Goal: Task Accomplishment & Management: Manage account settings

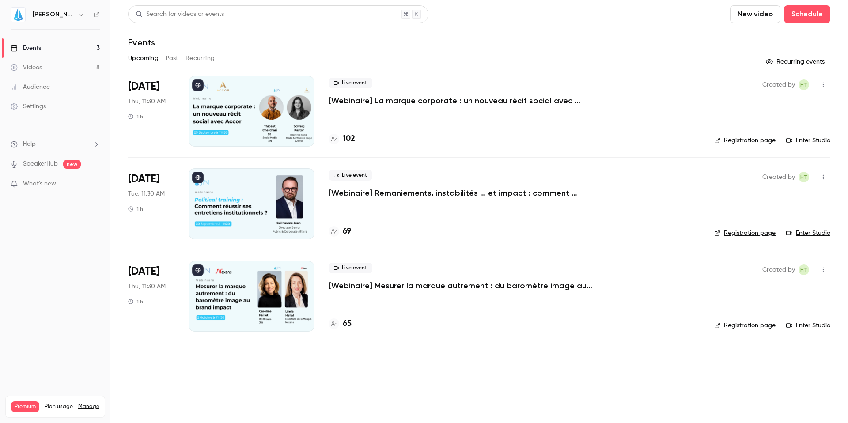
click at [806, 141] on link "Enter Studio" at bounding box center [808, 140] width 44 height 9
click at [755, 141] on link "Registration page" at bounding box center [744, 140] width 61 height 9
click at [695, 103] on div "Live event [Webinaire] La marque corporate : un nouveau récit social avec Accor" at bounding box center [514, 92] width 371 height 28
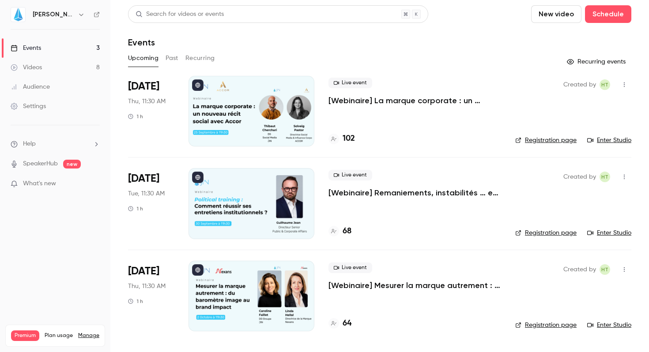
click at [565, 101] on div "Created by HT Registration page Enter Studio" at bounding box center [573, 111] width 116 height 71
click at [611, 140] on link "Enter Studio" at bounding box center [609, 140] width 44 height 9
click at [346, 137] on h4 "106" at bounding box center [349, 139] width 12 height 12
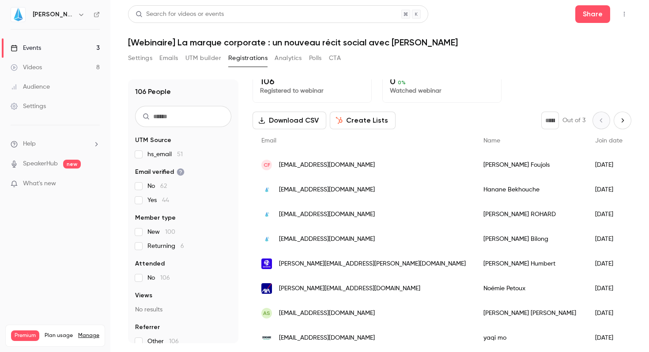
scroll to position [1, 0]
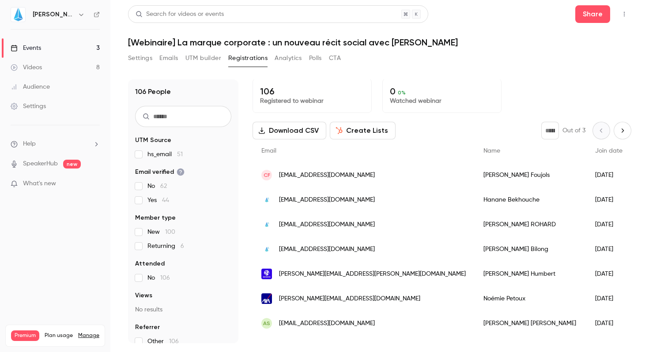
click at [431, 99] on p "Watched webinar" at bounding box center [442, 101] width 104 height 9
click at [474, 97] on p "Watched webinar" at bounding box center [442, 101] width 104 height 9
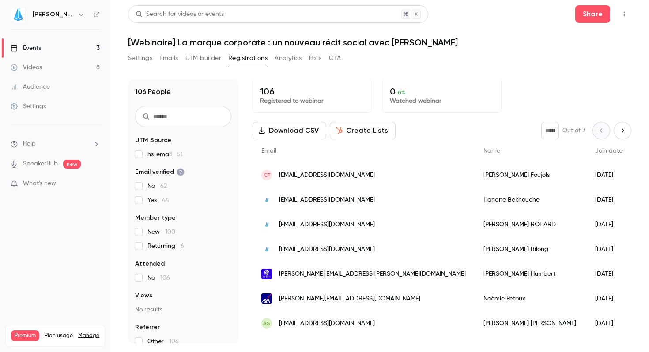
click at [440, 124] on div "Download CSV Create Lists * Out of 3" at bounding box center [442, 131] width 379 height 18
click at [620, 12] on button "button" at bounding box center [624, 14] width 14 height 14
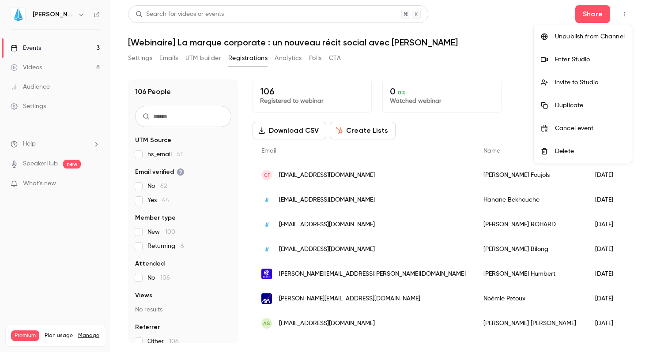
click at [565, 61] on div "Enter Studio" at bounding box center [590, 59] width 70 height 9
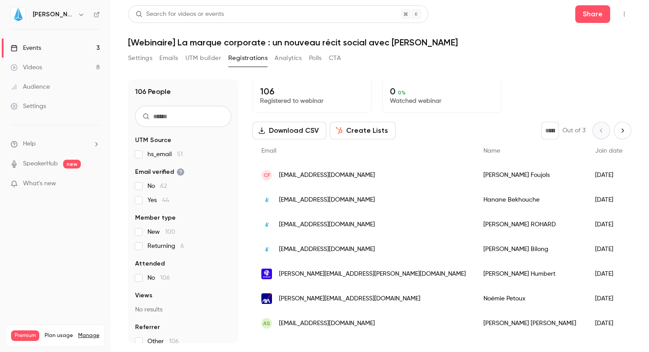
click at [32, 45] on div "Events" at bounding box center [26, 48] width 30 height 9
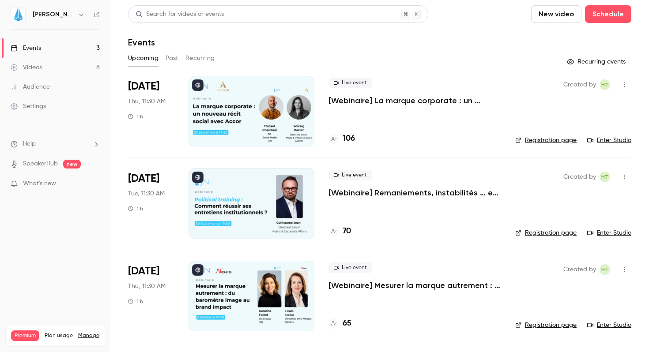
click at [566, 16] on button "New video" at bounding box center [556, 14] width 50 height 18
click at [566, 34] on div "Record" at bounding box center [588, 38] width 67 height 9
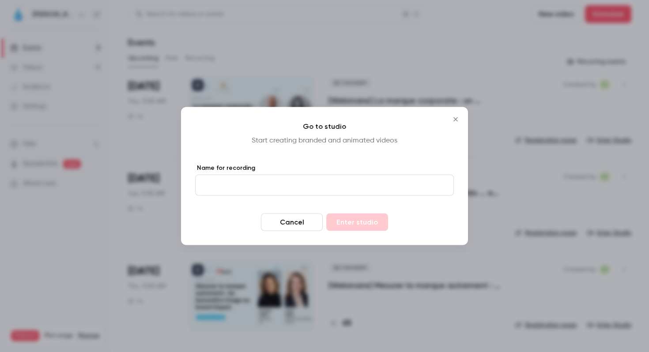
click at [219, 177] on input "Name for recording" at bounding box center [324, 185] width 259 height 21
type input "**********"
click at [350, 227] on button "Enter studio" at bounding box center [357, 223] width 62 height 18
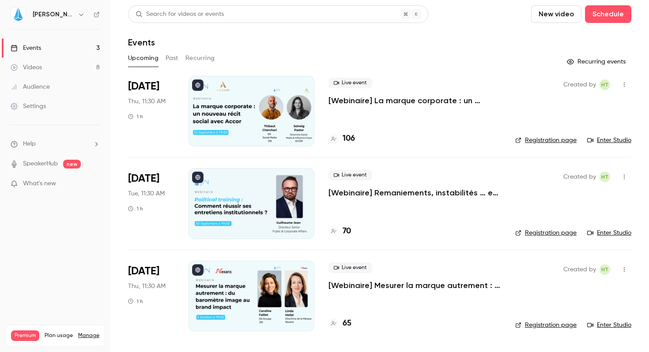
click at [58, 62] on link "Videos 8" at bounding box center [55, 67] width 110 height 19
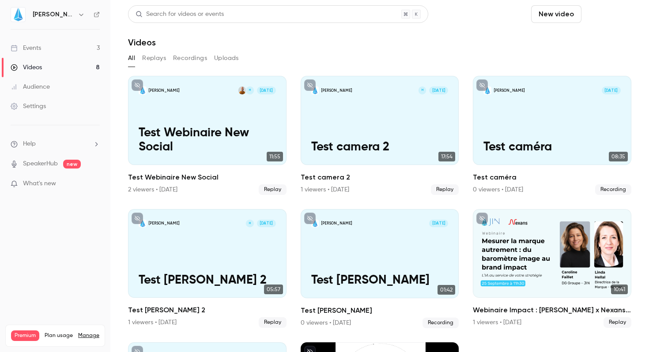
click at [601, 13] on button "Schedule" at bounding box center [608, 14] width 46 height 18
click at [575, 41] on div "One time event" at bounding box center [583, 38] width 67 height 9
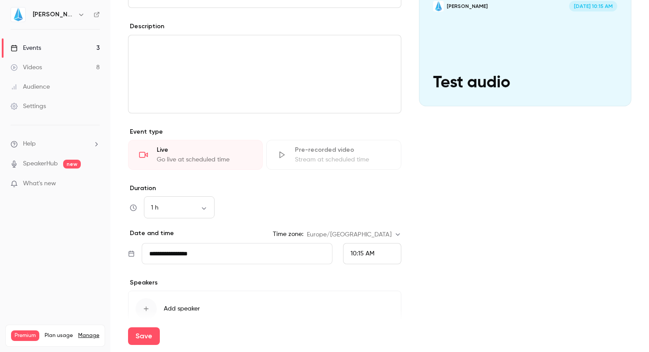
scroll to position [105, 0]
type input "**********"
click at [367, 259] on div "10:15 AM" at bounding box center [372, 252] width 58 height 21
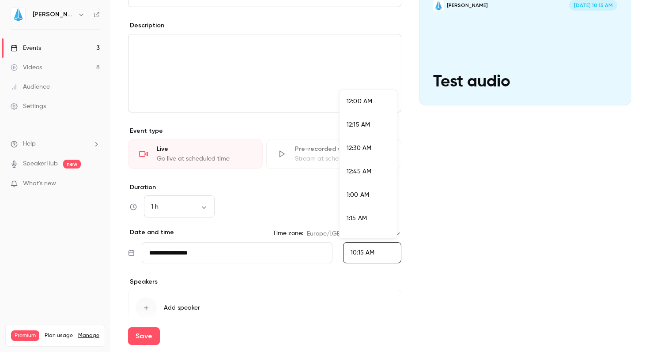
scroll to position [897, 0]
click at [356, 215] on div "10:45 AM" at bounding box center [368, 211] width 43 height 9
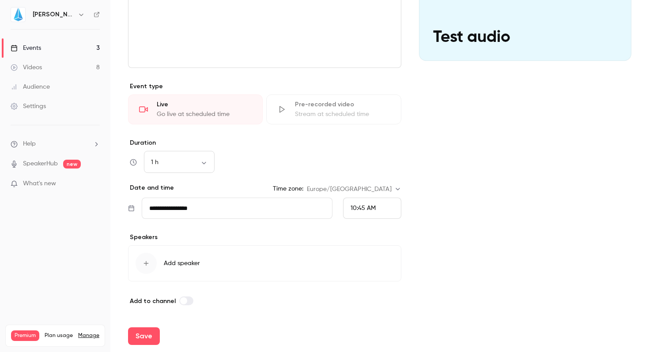
click at [147, 256] on div "button" at bounding box center [146, 263] width 21 height 21
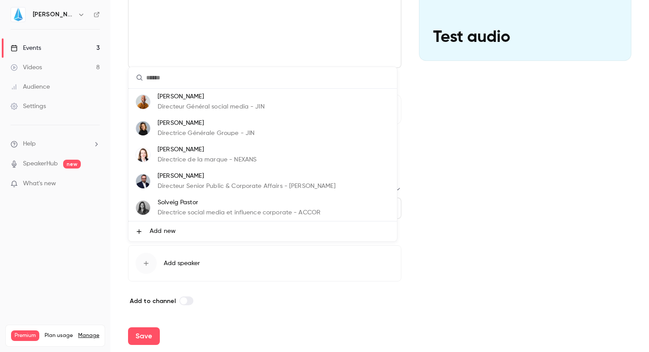
scroll to position [26, 0]
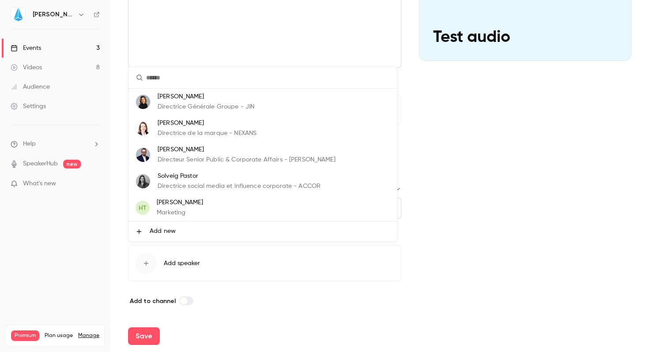
click at [174, 201] on p "[PERSON_NAME]" at bounding box center [180, 202] width 46 height 9
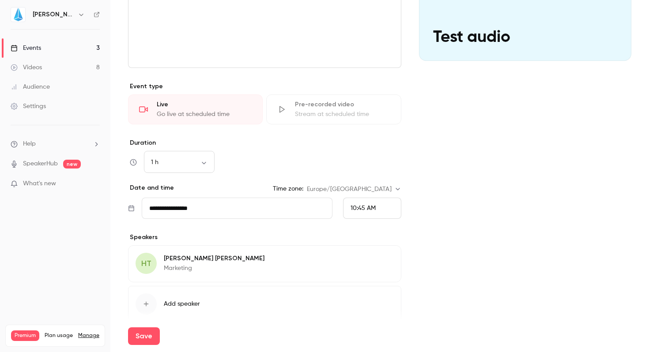
scroll to position [0, 0]
click at [139, 341] on button "Save" at bounding box center [144, 337] width 32 height 18
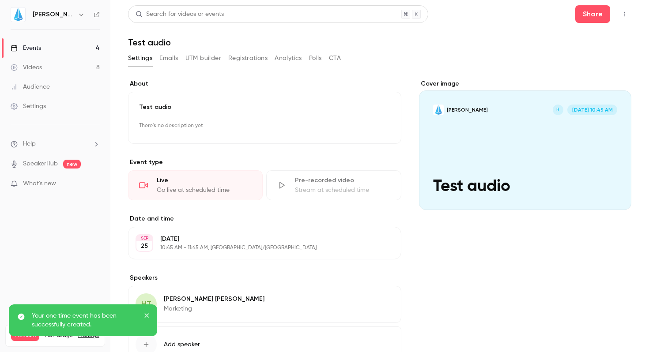
click at [621, 15] on icon "button" at bounding box center [624, 14] width 7 height 6
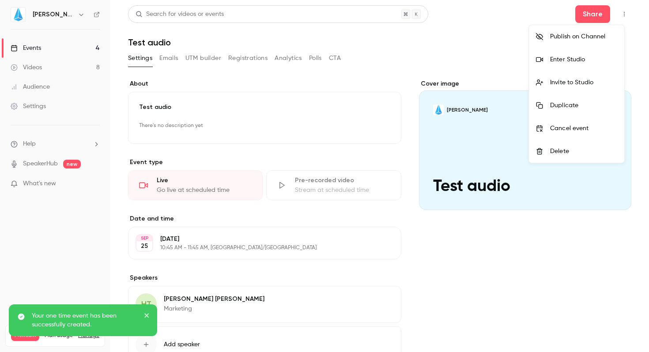
click at [512, 28] on div at bounding box center [324, 176] width 649 height 352
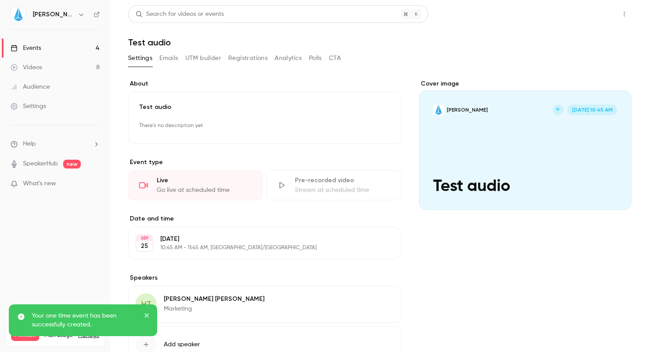
click at [580, 14] on button "Share" at bounding box center [592, 14] width 35 height 18
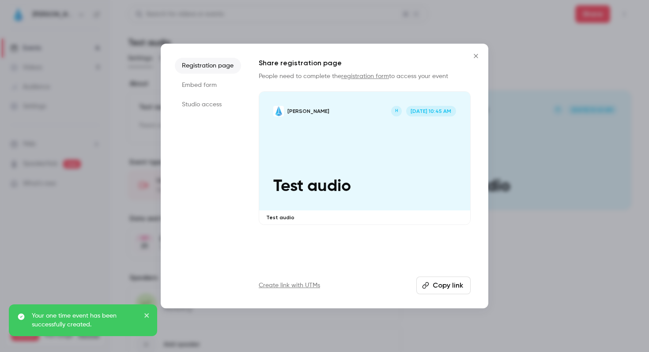
click at [437, 285] on button "Copy link" at bounding box center [443, 286] width 54 height 18
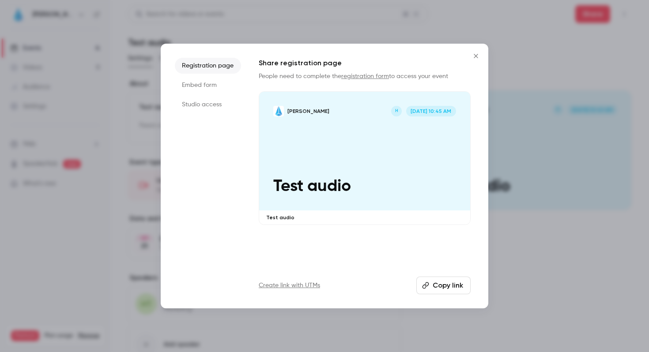
click at [475, 56] on icon "Close" at bounding box center [476, 56] width 11 height 7
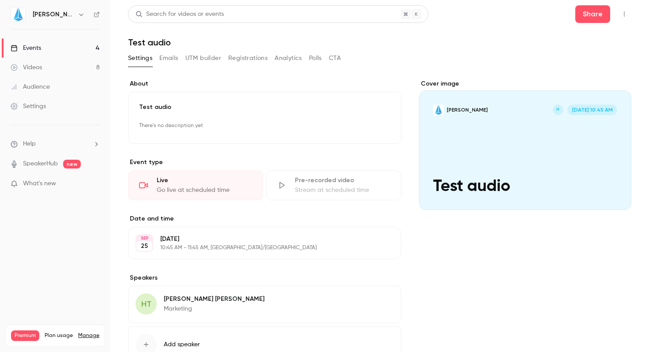
click at [626, 13] on main "**********" at bounding box center [379, 176] width 539 height 352
click at [621, 13] on icon "button" at bounding box center [624, 14] width 7 height 6
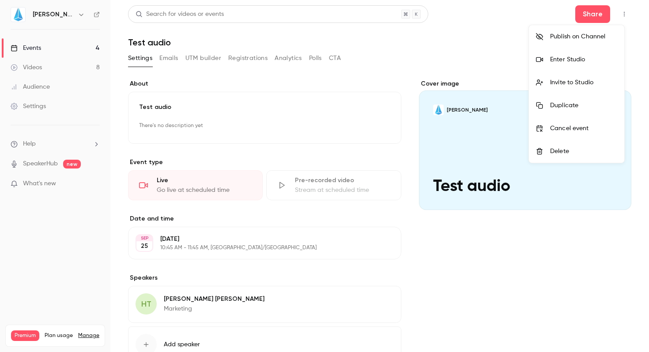
click at [549, 60] on div at bounding box center [543, 59] width 14 height 7
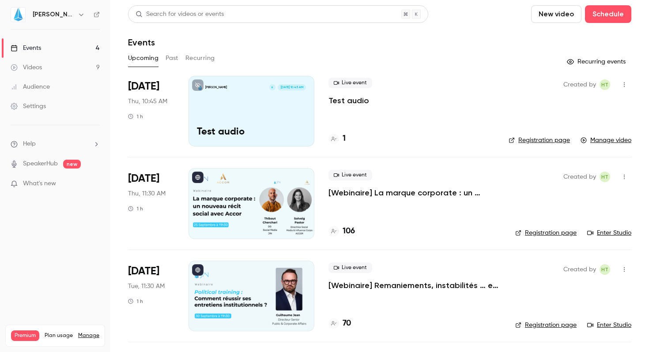
click at [621, 178] on icon "button" at bounding box center [624, 177] width 7 height 6
click at [422, 213] on div at bounding box center [324, 176] width 649 height 352
click at [606, 231] on link "Enter Studio" at bounding box center [609, 233] width 44 height 9
click at [621, 84] on icon "button" at bounding box center [624, 85] width 7 height 6
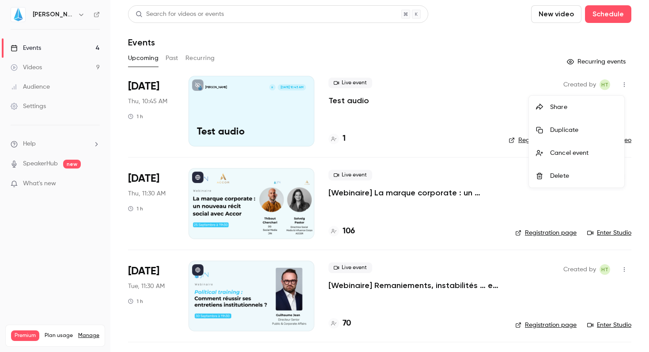
click at [553, 169] on li "Delete" at bounding box center [576, 176] width 95 height 23
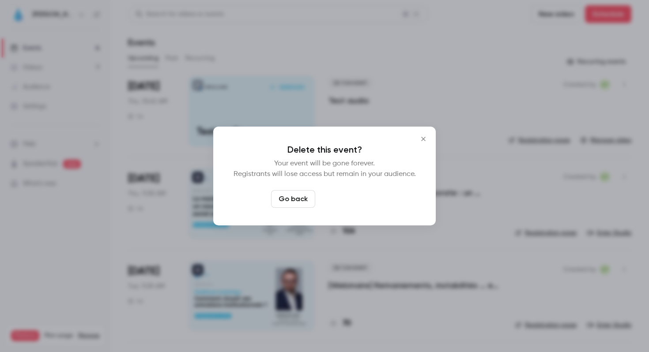
click at [363, 195] on button "Delete event" at bounding box center [348, 199] width 59 height 18
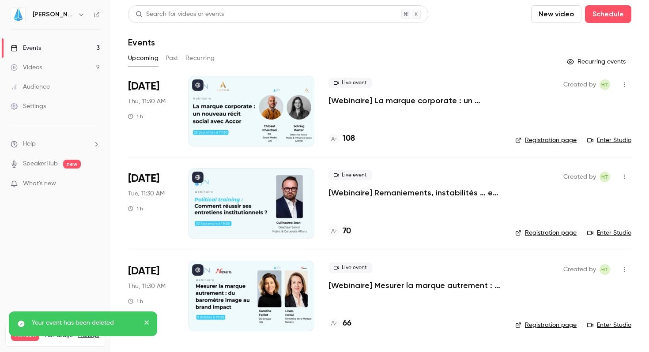
click at [351, 140] on h4 "108" at bounding box center [349, 139] width 12 height 12
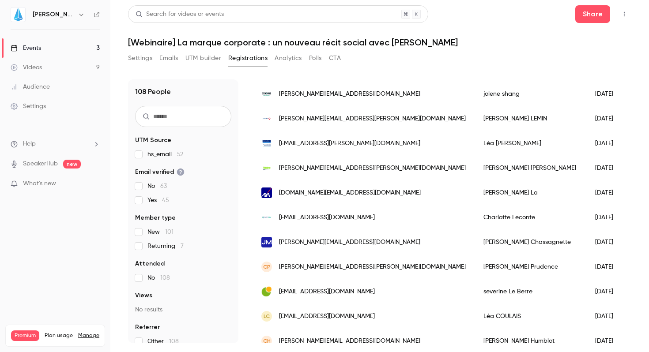
scroll to position [825, 0]
click at [34, 105] on div "Settings" at bounding box center [28, 106] width 35 height 9
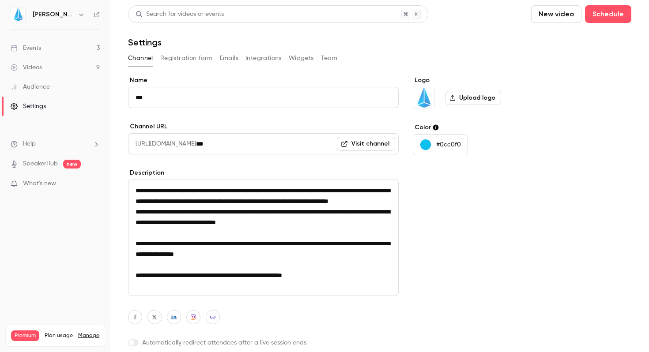
scroll to position [1, 0]
click at [40, 48] on div "Events" at bounding box center [26, 48] width 30 height 9
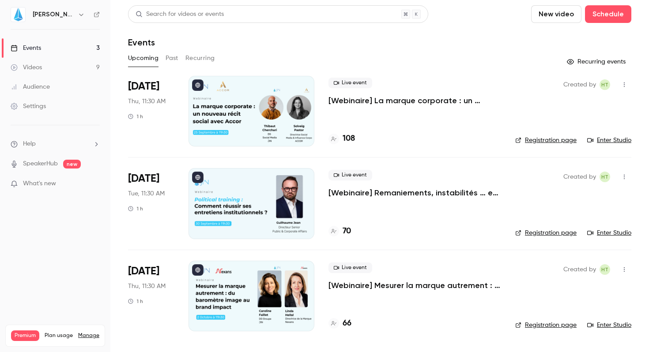
click at [392, 100] on p "[Webinaire] La marque corporate : un nouveau récit social avec [PERSON_NAME]" at bounding box center [415, 100] width 173 height 11
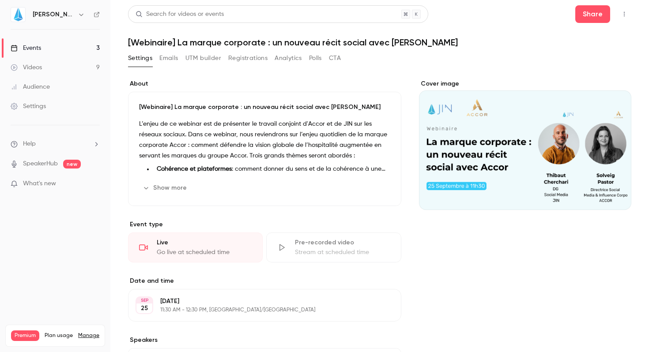
click at [166, 60] on button "Emails" at bounding box center [168, 58] width 19 height 14
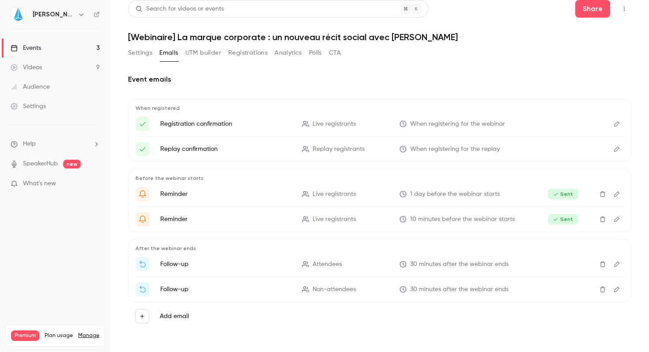
scroll to position [7, 0]
click at [599, 263] on icon "Delete" at bounding box center [602, 263] width 7 height 6
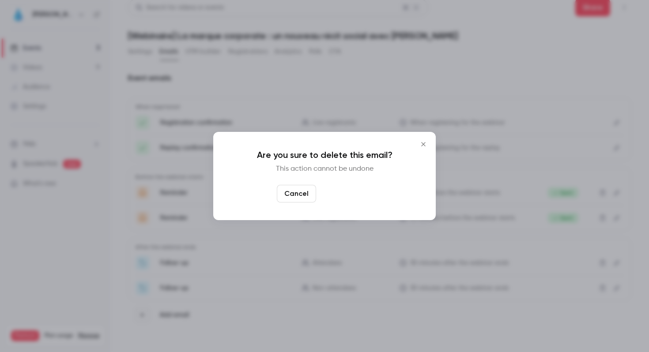
click at [339, 196] on button "Yes, delete" at bounding box center [346, 194] width 53 height 18
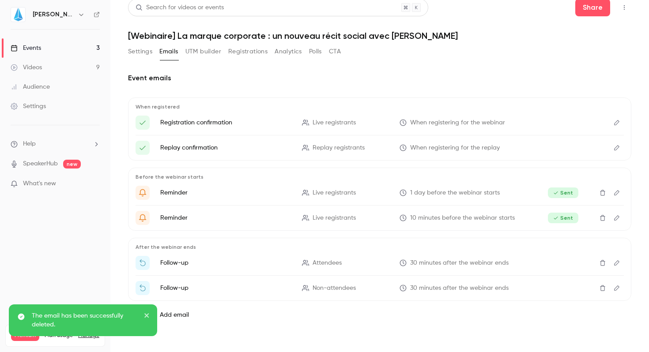
scroll to position [0, 0]
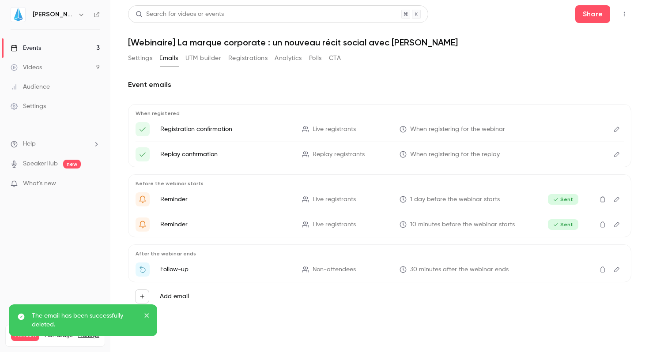
click at [602, 271] on icon "Delete" at bounding box center [602, 270] width 7 height 6
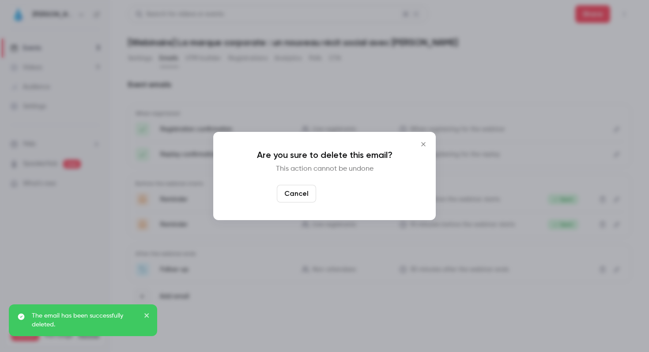
click at [337, 195] on button "Yes, delete" at bounding box center [346, 194] width 53 height 18
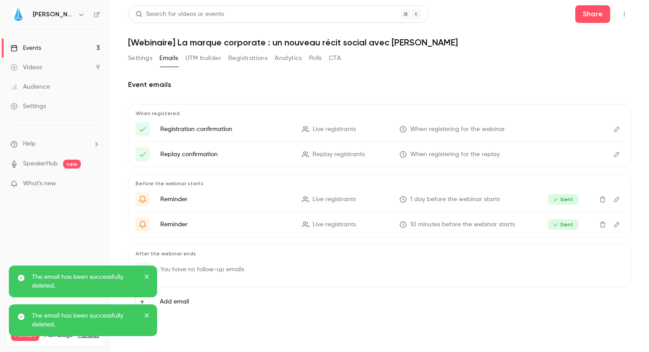
click at [616, 223] on icon "Edit" at bounding box center [616, 225] width 7 height 6
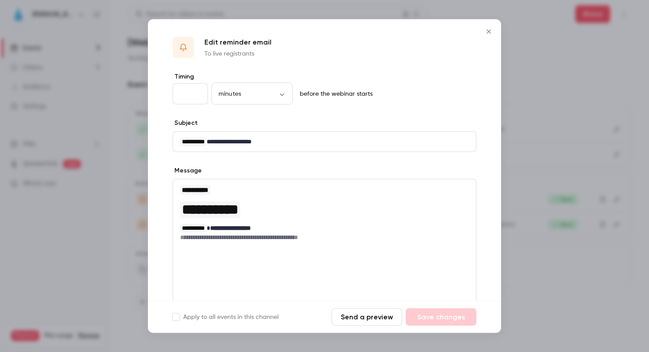
click at [197, 92] on input "**" at bounding box center [190, 93] width 35 height 21
click at [199, 98] on input "**" at bounding box center [190, 93] width 35 height 21
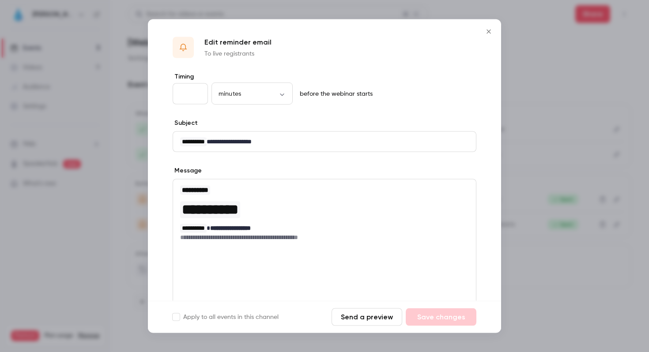
click at [198, 97] on input "**" at bounding box center [190, 93] width 35 height 21
click at [198, 97] on input "*" at bounding box center [190, 93] width 35 height 21
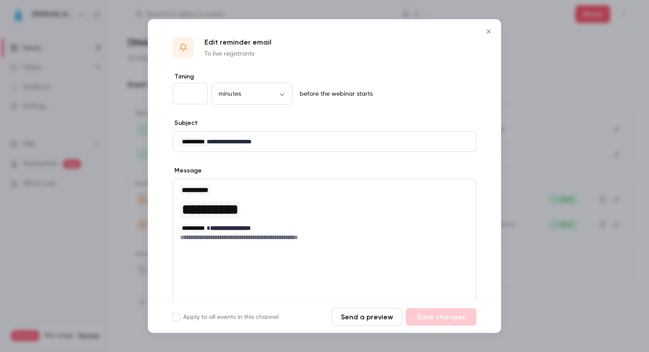
click at [198, 97] on input "*" at bounding box center [190, 93] width 35 height 21
type input "*"
click at [198, 97] on input "*" at bounding box center [190, 93] width 35 height 21
click at [487, 30] on icon "Close" at bounding box center [489, 31] width 11 height 7
